Goal: Task Accomplishment & Management: Use online tool/utility

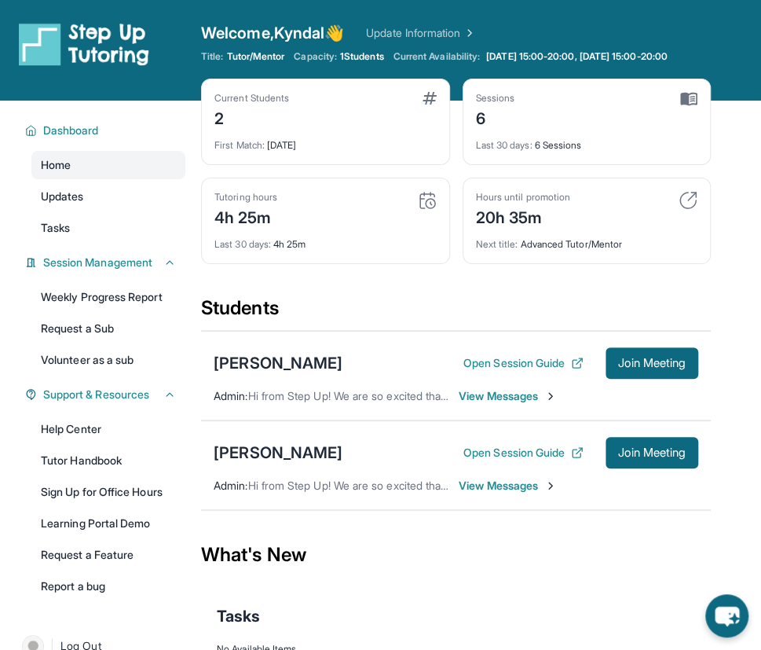
click at [608, 222] on div "Hours until promotion 20h 35m" at bounding box center [587, 210] width 222 height 38
click at [618, 450] on span "Join Meeting" at bounding box center [652, 452] width 68 height 9
